Goal: Task Accomplishment & Management: Use online tool/utility

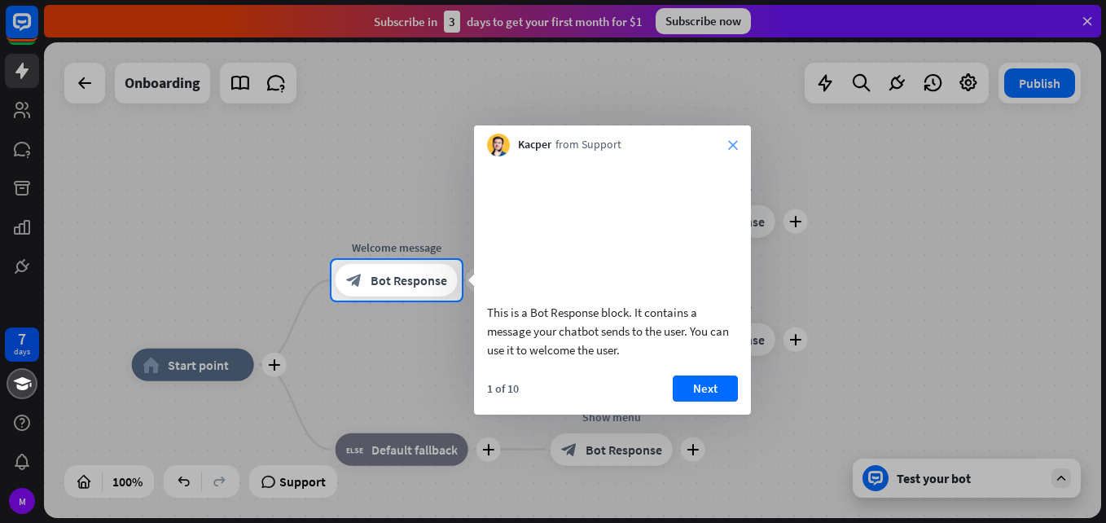
click at [735, 149] on icon "close" at bounding box center [733, 145] width 10 height 10
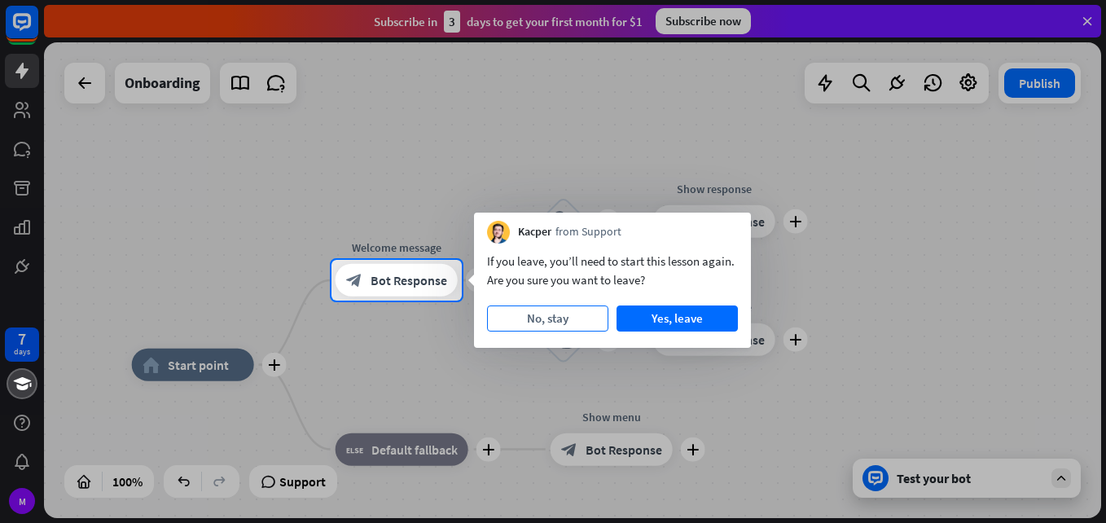
click at [574, 318] on button "No, stay" at bounding box center [547, 318] width 121 height 26
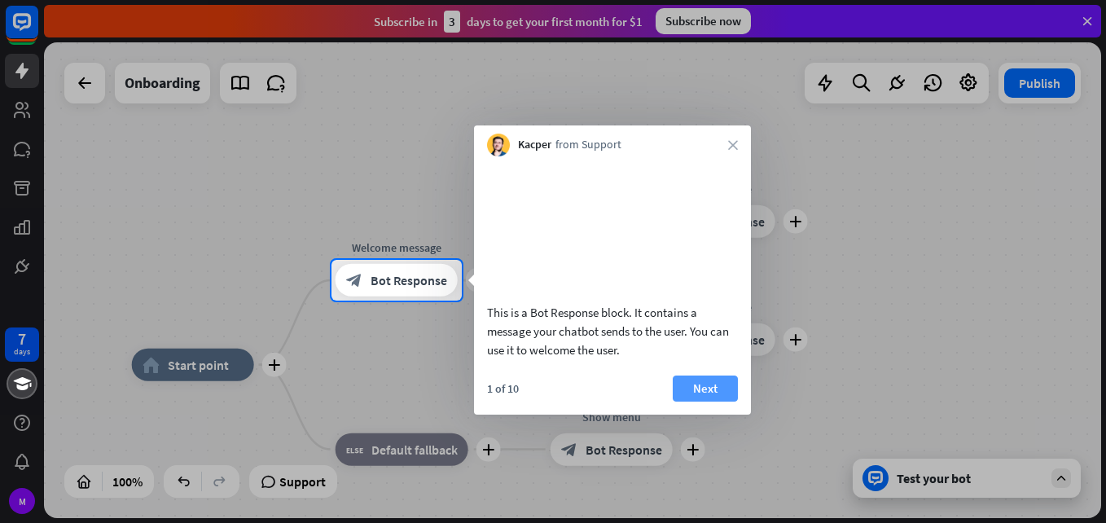
click at [710, 401] on button "Next" at bounding box center [705, 388] width 65 height 26
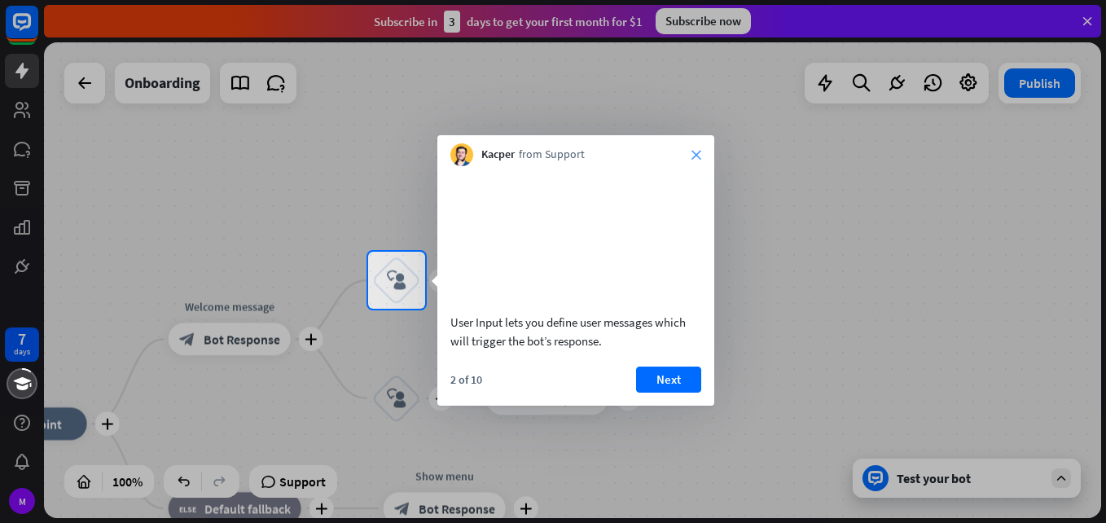
click at [694, 156] on icon "close" at bounding box center [696, 155] width 10 height 10
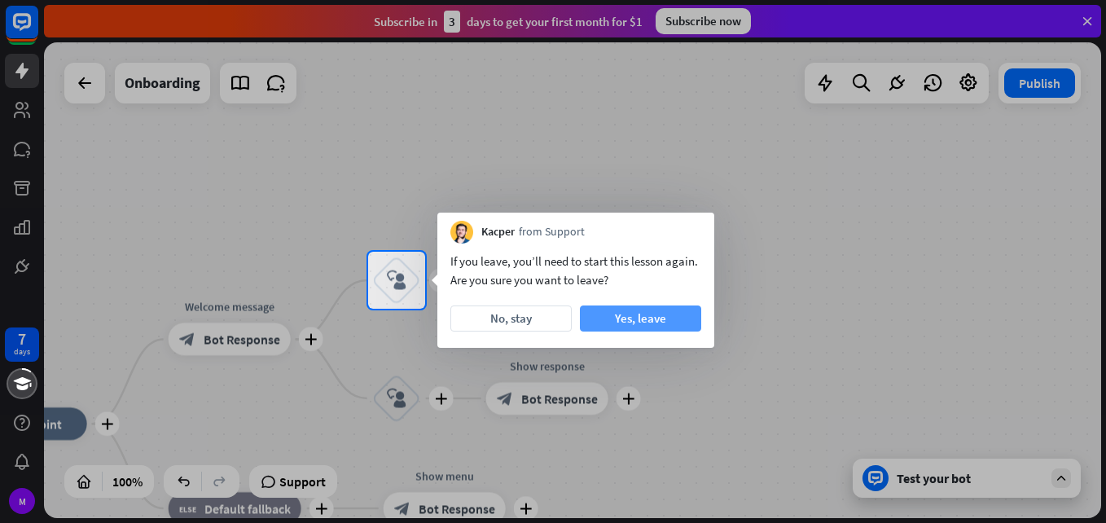
click at [670, 321] on button "Yes, leave" at bounding box center [640, 318] width 121 height 26
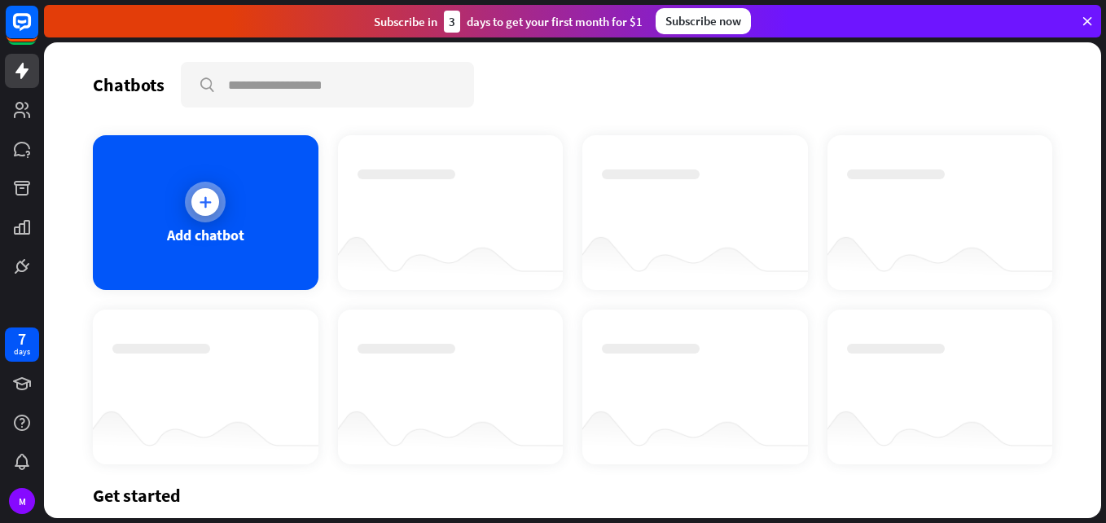
click at [217, 204] on div at bounding box center [205, 202] width 28 height 28
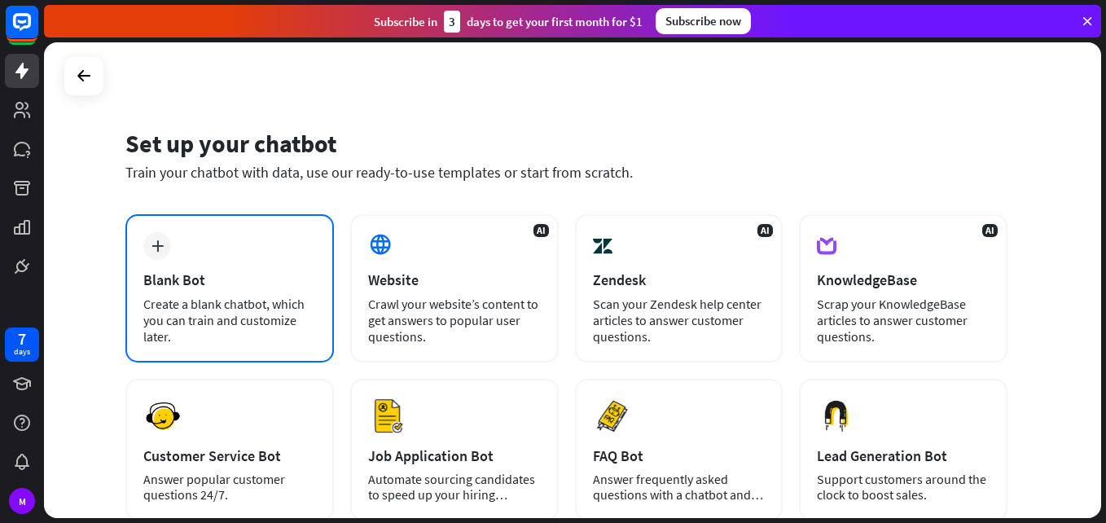
click at [199, 245] on div "plus Blank Bot Create a blank chatbot, which you can train and customize later." at bounding box center [229, 288] width 208 height 148
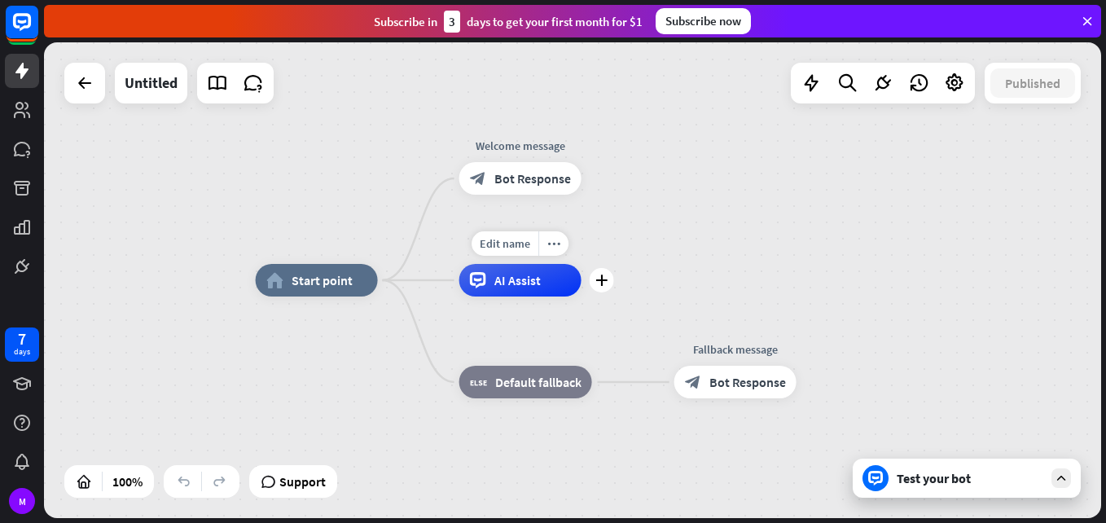
click at [519, 292] on div "AI Assist" at bounding box center [520, 280] width 122 height 33
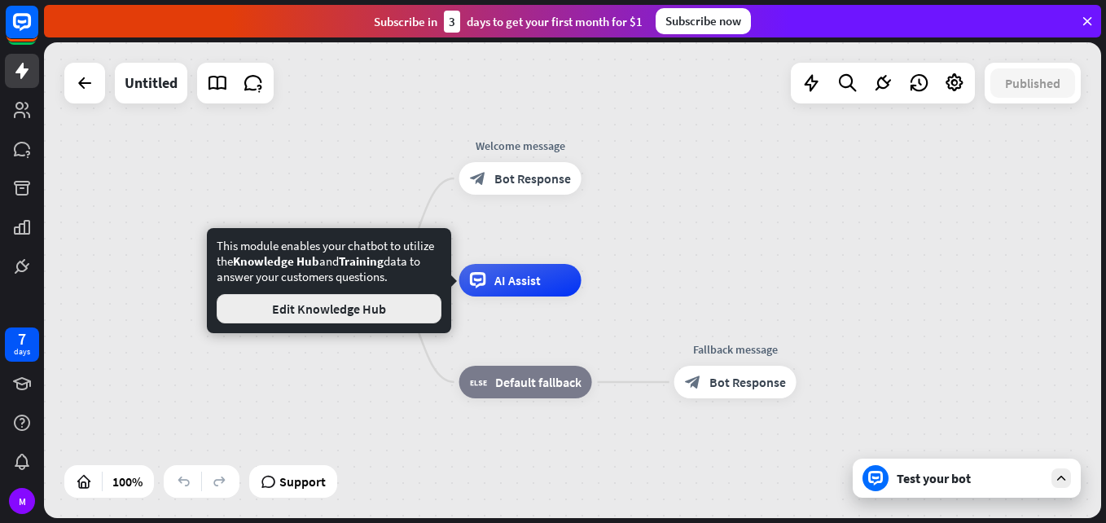
click at [404, 308] on button "Edit Knowledge Hub" at bounding box center [329, 308] width 225 height 29
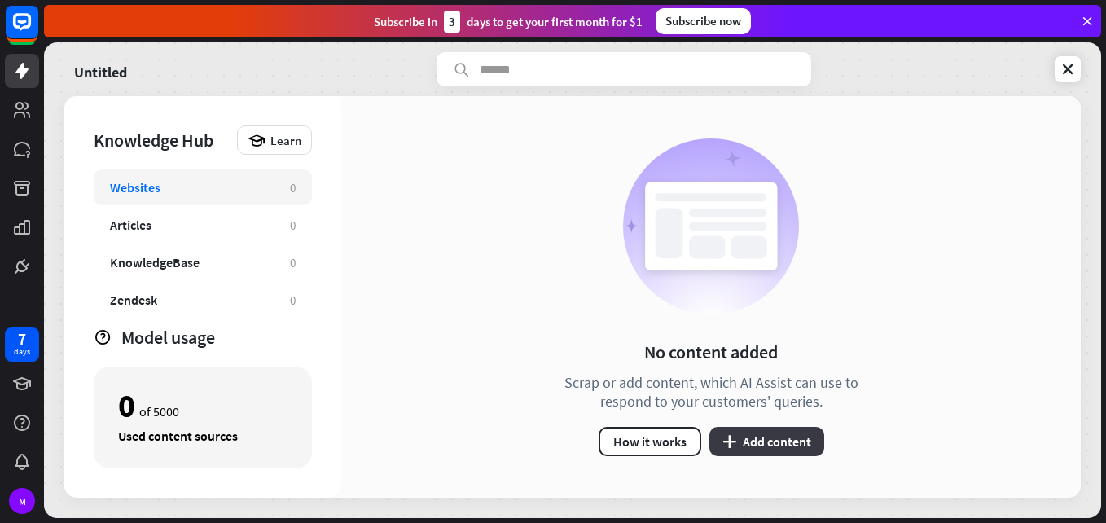
click at [738, 436] on button "plus Add content" at bounding box center [766, 441] width 115 height 29
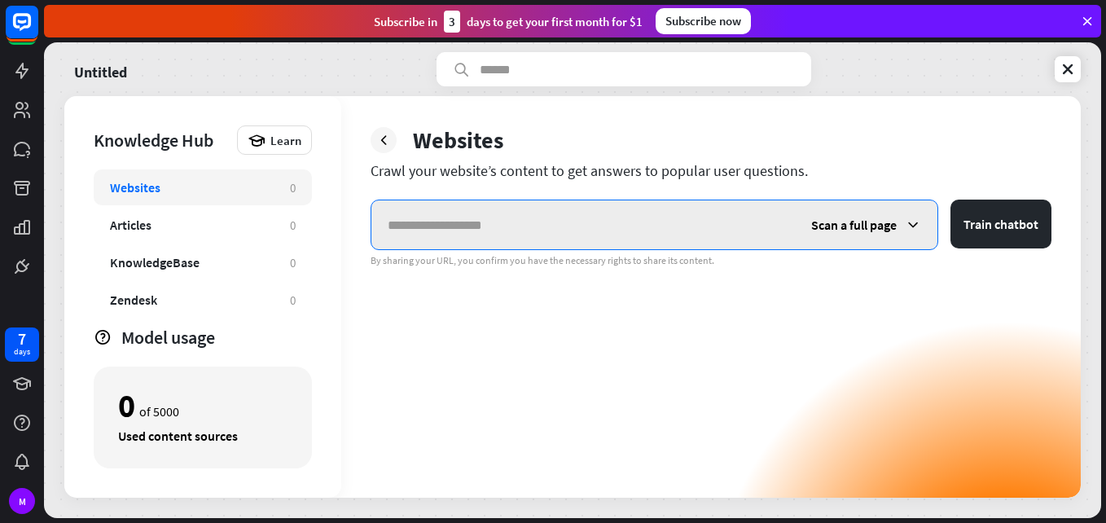
click at [483, 229] on input "text" at bounding box center [582, 224] width 423 height 49
paste input "**********"
type input "**********"
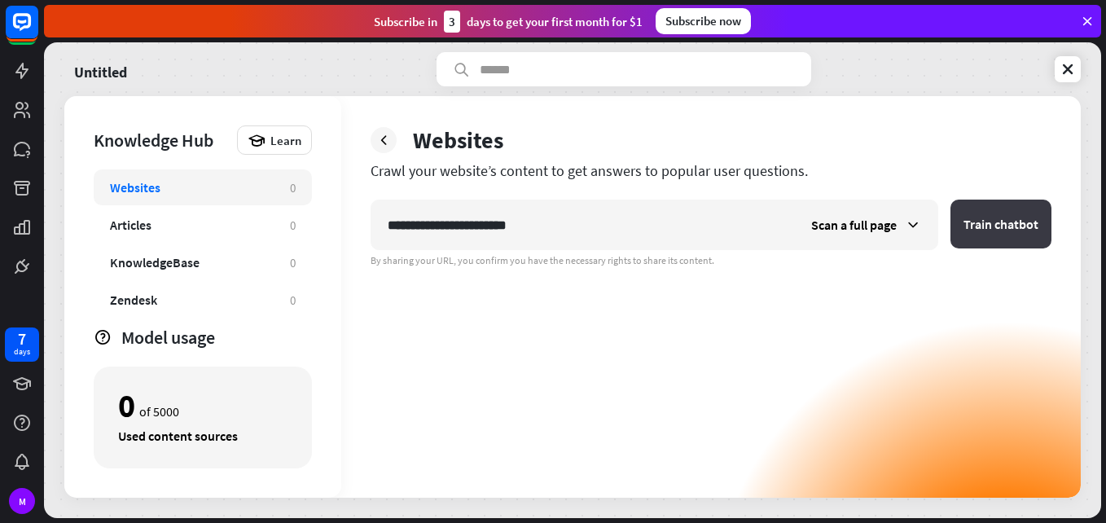
click at [979, 236] on button "Train chatbot" at bounding box center [1000, 223] width 101 height 49
click at [1067, 67] on icon at bounding box center [1067, 69] width 16 height 16
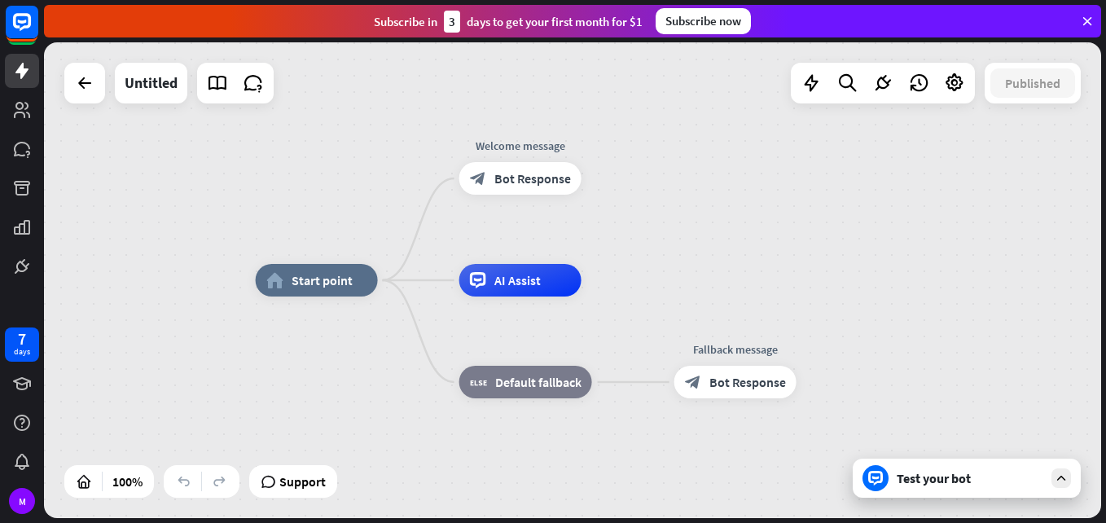
click at [1059, 471] on icon at bounding box center [1061, 478] width 15 height 15
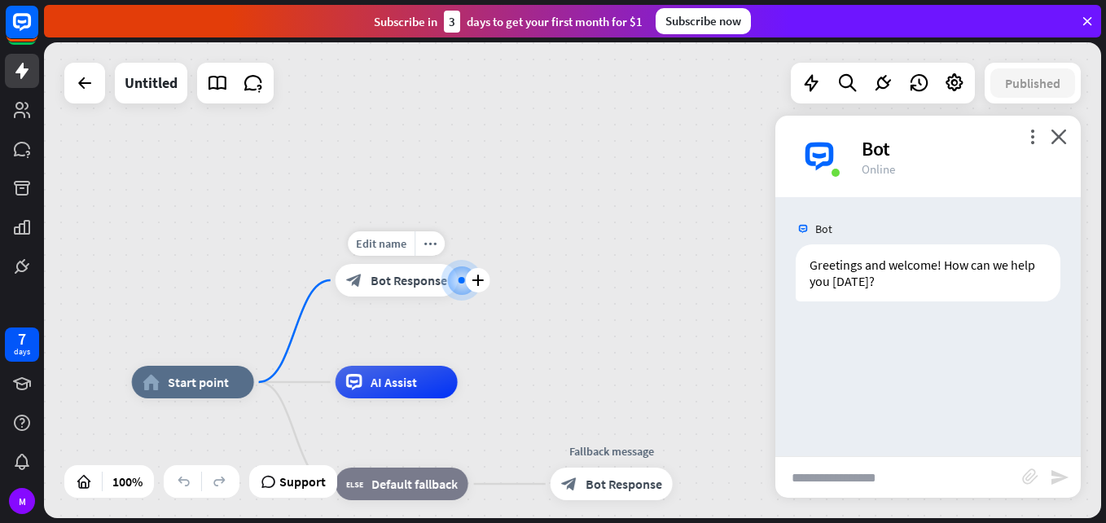
click at [408, 291] on div "block_bot_response Bot Response" at bounding box center [396, 280] width 122 height 33
